Goal: Task Accomplishment & Management: Use online tool/utility

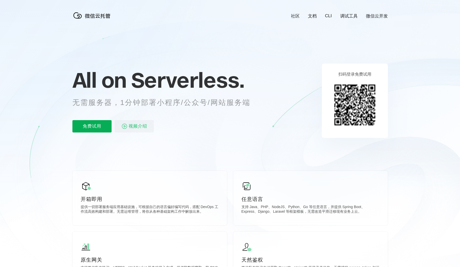
click at [91, 132] on p "免费试用" at bounding box center [91, 126] width 39 height 12
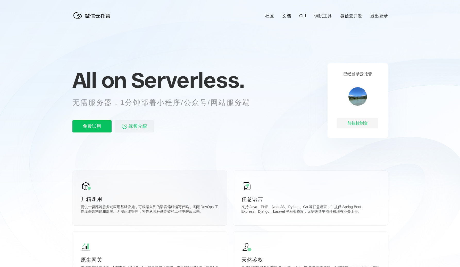
scroll to position [0, 916]
click at [361, 126] on div "前往控制台" at bounding box center [357, 123] width 41 height 10
click at [348, 17] on link "微信云开发" at bounding box center [351, 16] width 22 height 6
